Goal: Information Seeking & Learning: Compare options

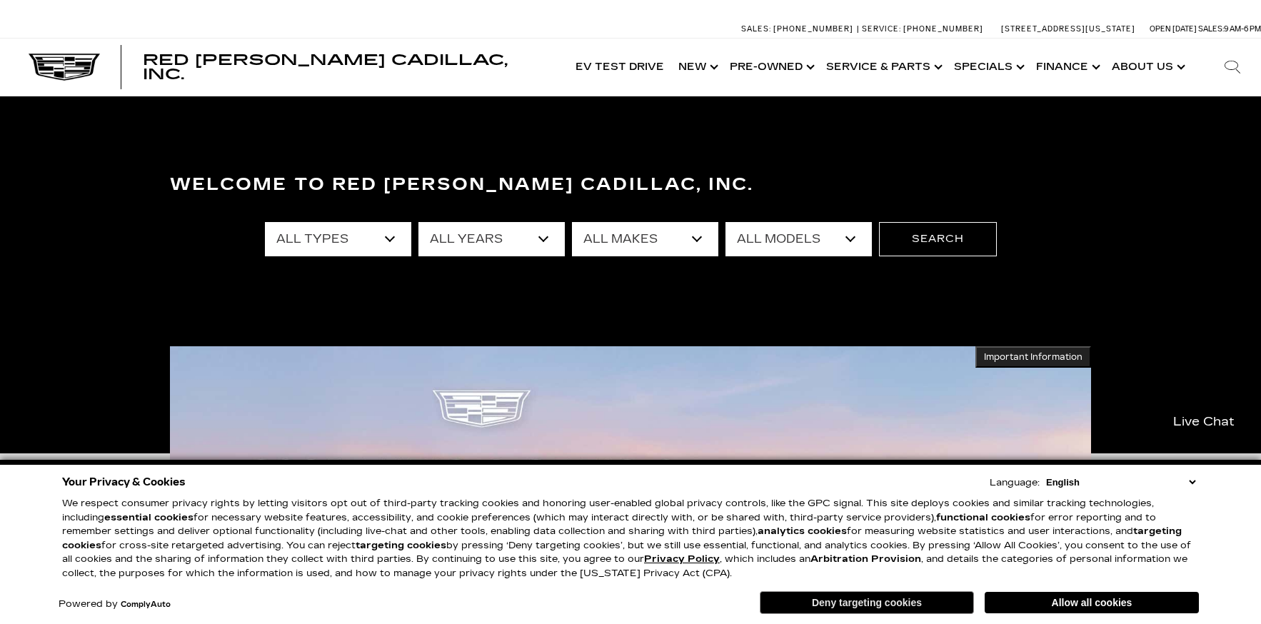
click at [855, 601] on button "Deny targeting cookies" at bounding box center [866, 602] width 214 height 23
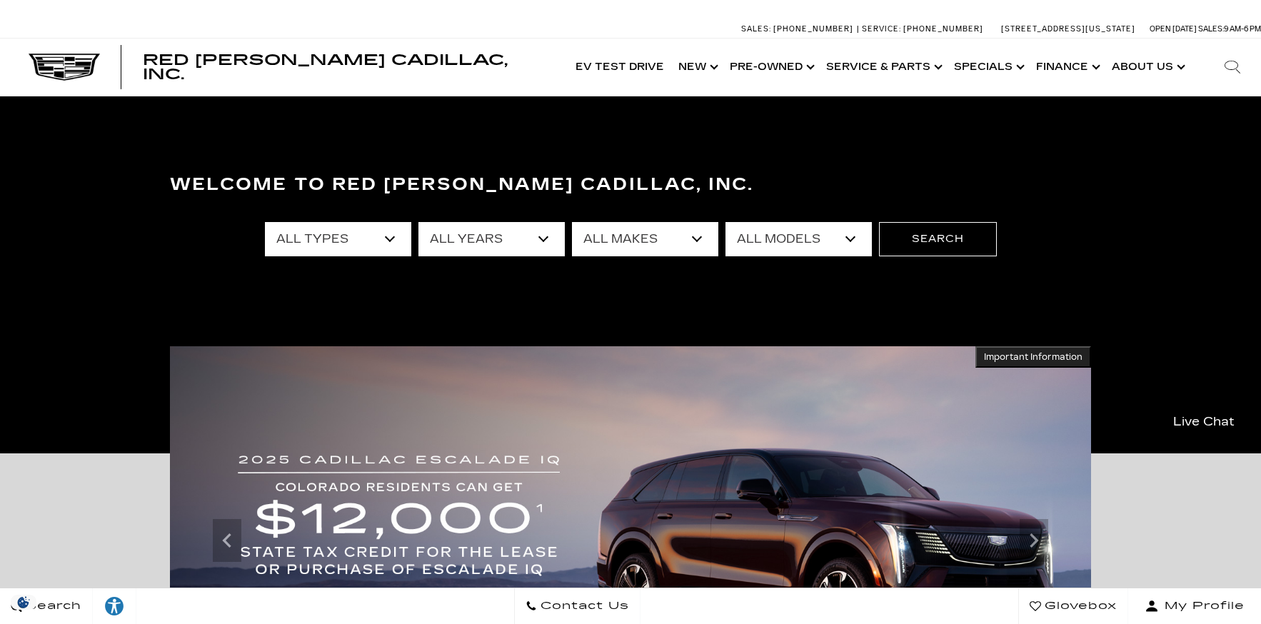
select select "New"
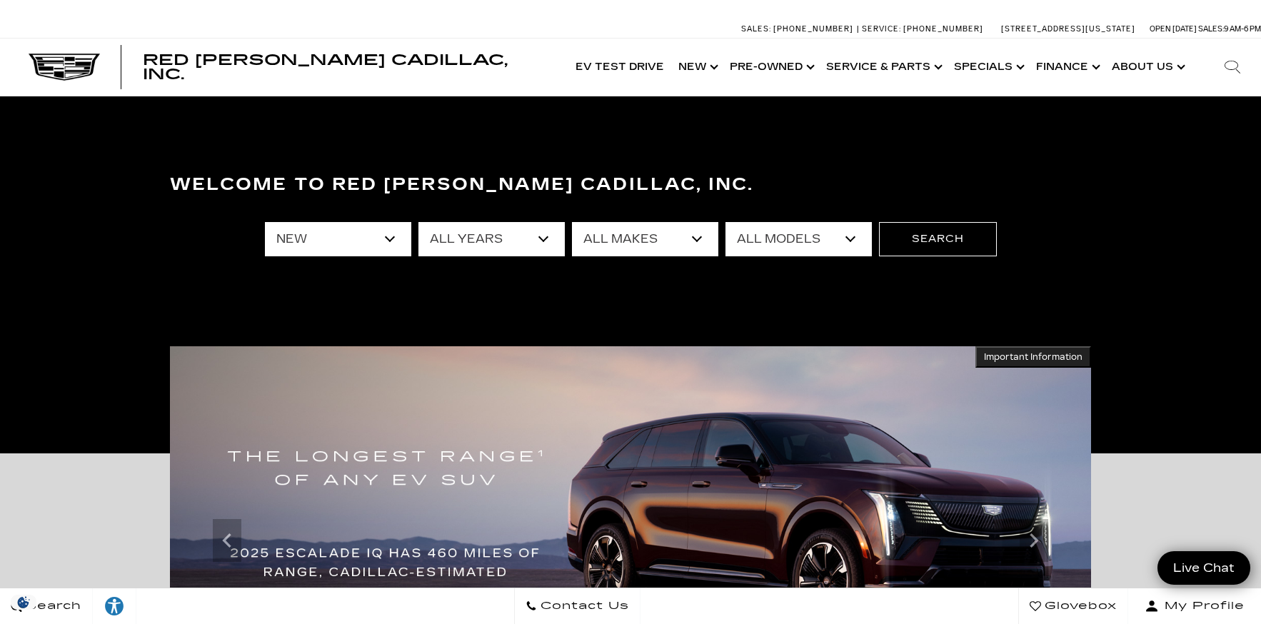
select select "XT6"
click at [925, 241] on button "Search" at bounding box center [938, 239] width 118 height 34
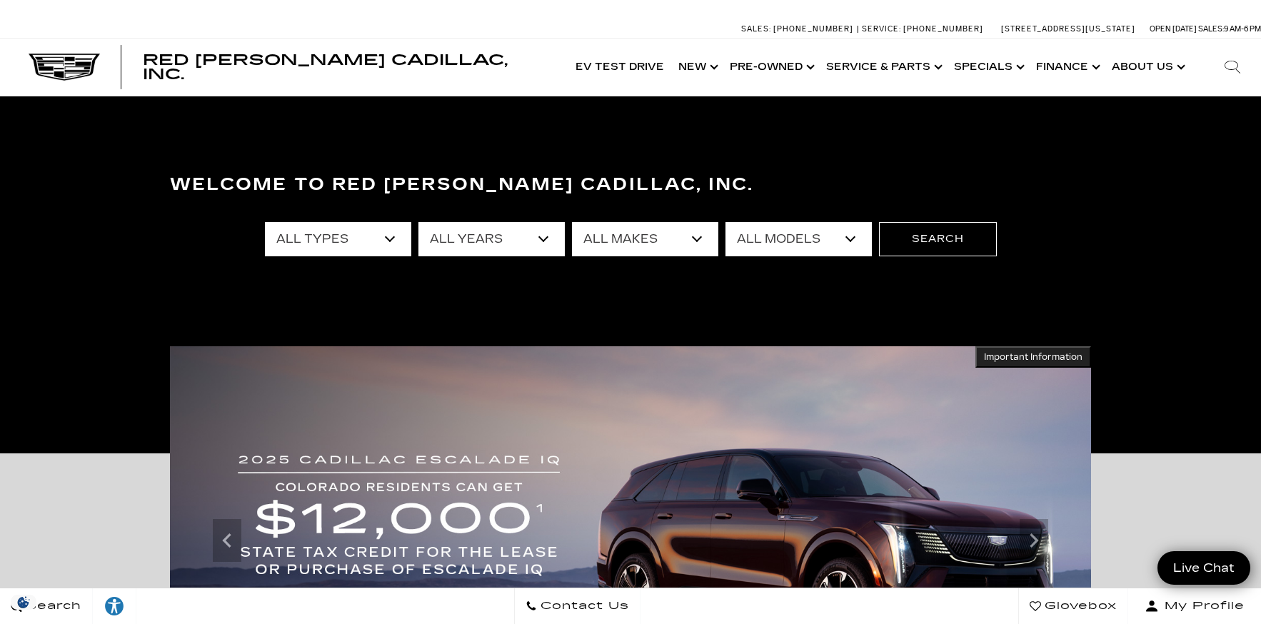
select select "XT5"
click at [935, 234] on button "Search" at bounding box center [938, 239] width 118 height 34
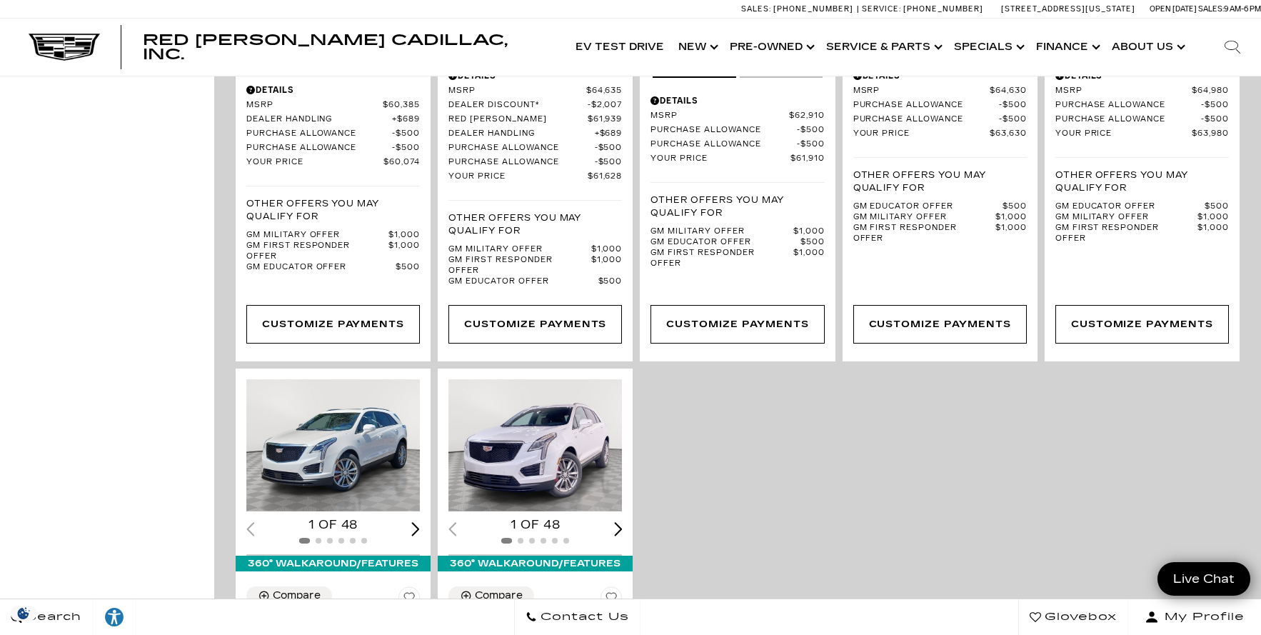
scroll to position [1071, 0]
